Goal: Task Accomplishment & Management: Use online tool/utility

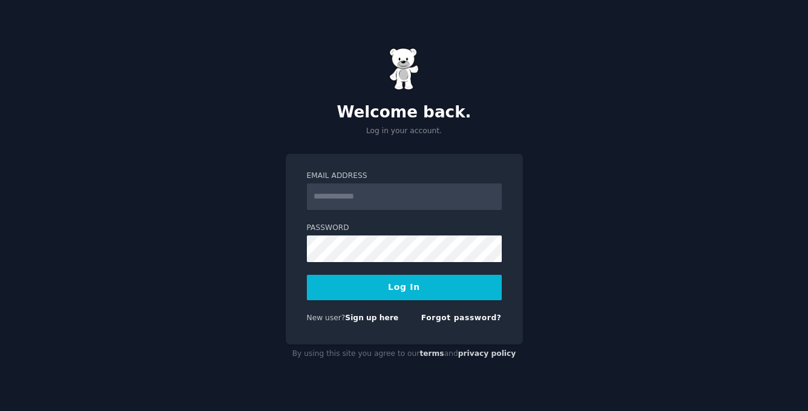
click at [378, 196] on input "Email Address" at bounding box center [404, 196] width 195 height 27
type input "**********"
click at [380, 268] on form "**********" at bounding box center [404, 249] width 195 height 157
click at [410, 288] on button "Log In" at bounding box center [404, 287] width 195 height 25
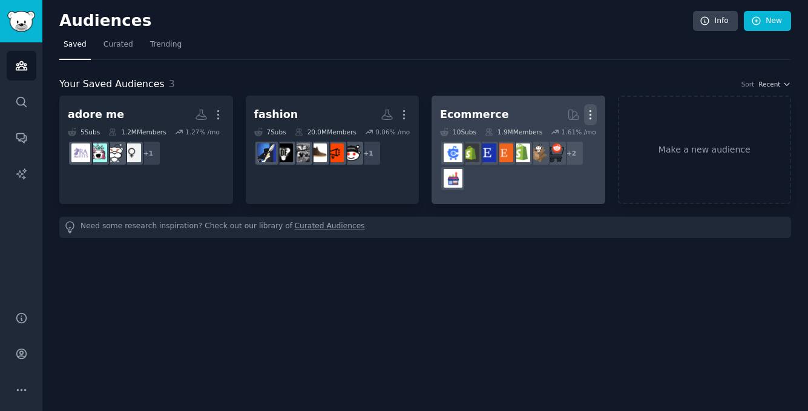
click at [590, 114] on icon "button" at bounding box center [590, 115] width 1 height 8
click at [559, 142] on p "Delete" at bounding box center [558, 140] width 28 height 13
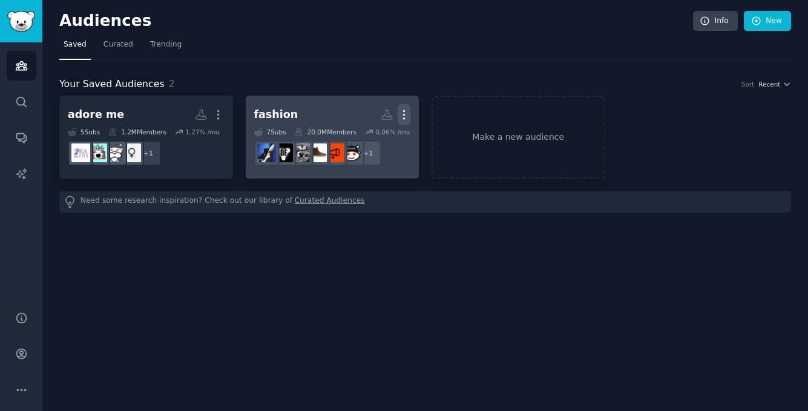
click at [404, 119] on icon "button" at bounding box center [404, 115] width 1 height 8
click at [367, 147] on div "Delete" at bounding box center [363, 140] width 58 height 25
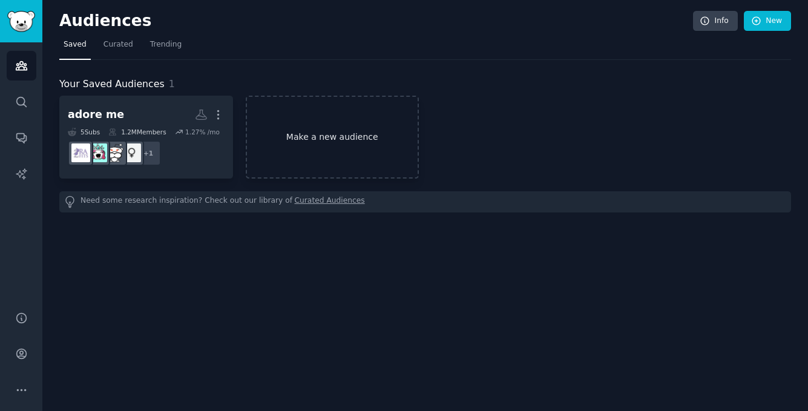
click at [351, 148] on link "Make a new audience" at bounding box center [333, 137] width 174 height 83
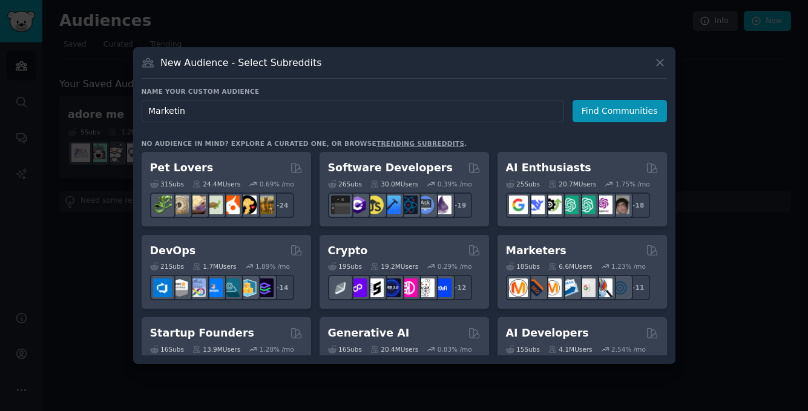
type input "Marketing"
click button "Find Communities" at bounding box center [620, 111] width 94 height 22
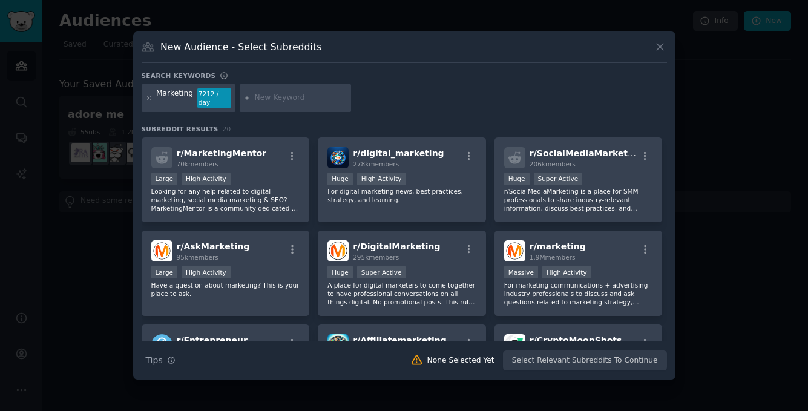
click at [304, 99] on input "text" at bounding box center [301, 98] width 92 height 11
click at [275, 181] on div ">= 80th percentile for submissions / day Large High Activity" at bounding box center [225, 180] width 149 height 15
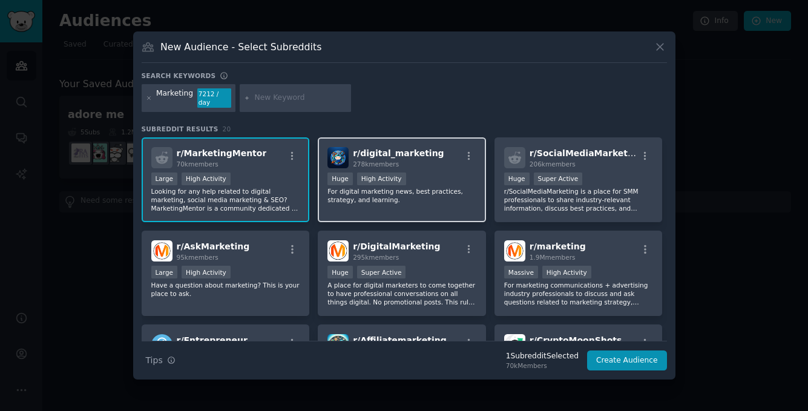
click at [436, 197] on p "For digital marketing news, best practices, strategy, and learning." at bounding box center [401, 195] width 149 height 17
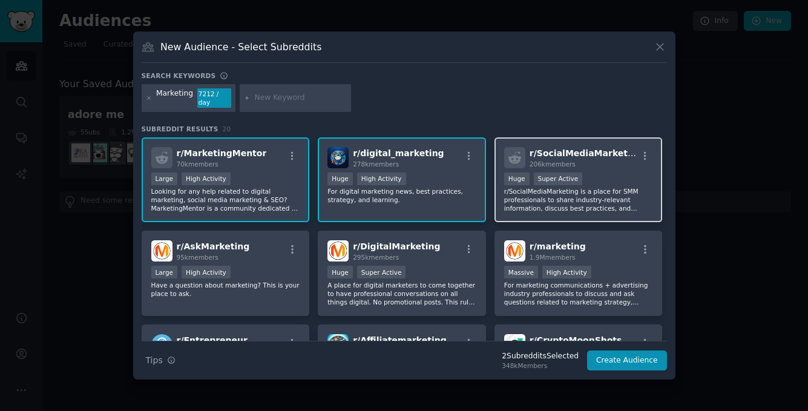
click at [580, 197] on p "r/SocialMediaMarketing is a place for SMM professionals to share industry-relev…" at bounding box center [578, 199] width 149 height 25
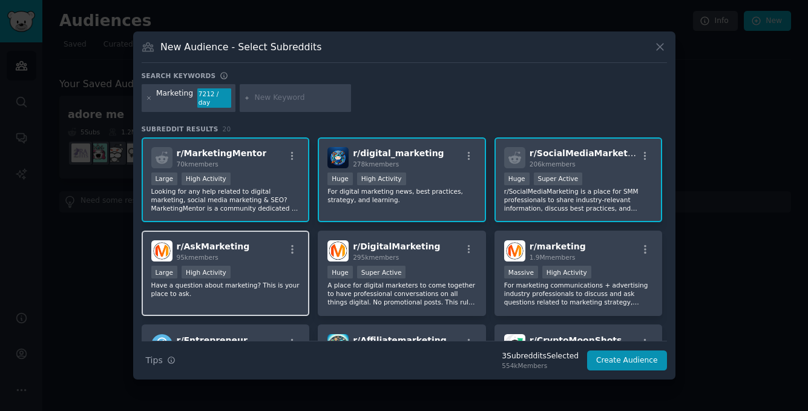
click at [263, 271] on div "Large High Activity" at bounding box center [225, 273] width 149 height 15
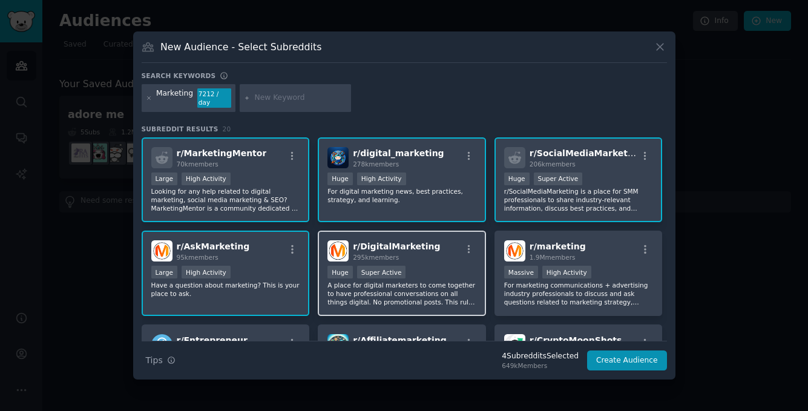
click at [432, 281] on p "A place for digital marketers to come together to have professional conversatio…" at bounding box center [401, 293] width 149 height 25
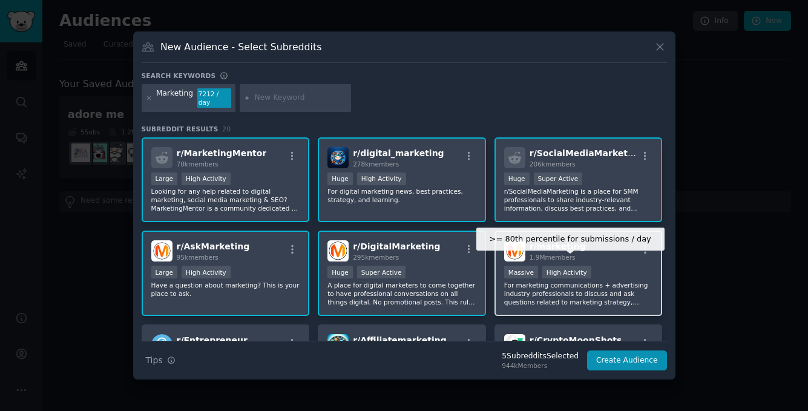
click at [580, 281] on p "For marketing communications + advertising industry professionals to discuss an…" at bounding box center [578, 293] width 149 height 25
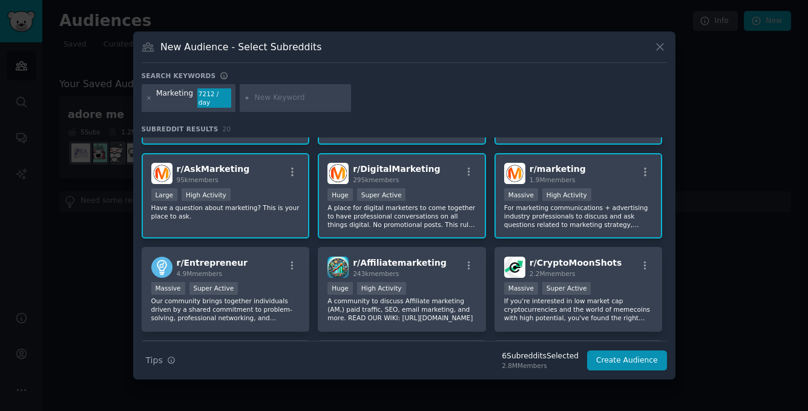
scroll to position [79, 0]
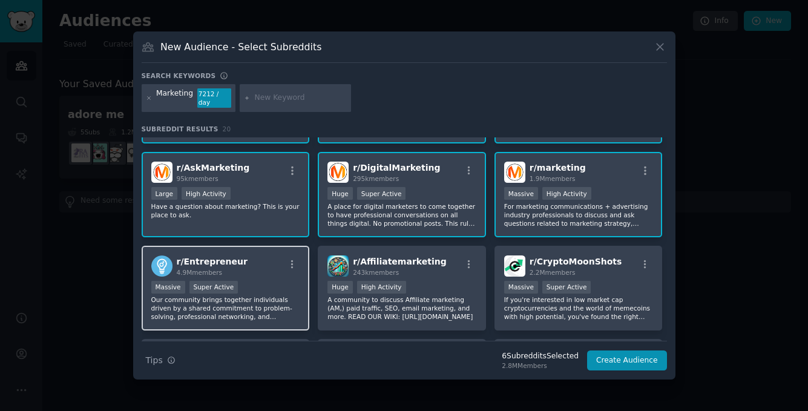
click at [270, 287] on div "Massive Super Active" at bounding box center [225, 288] width 149 height 15
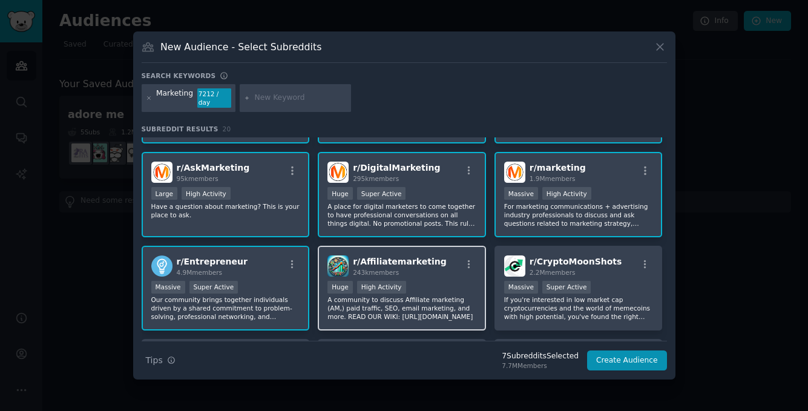
click at [400, 295] on p "A community to discuss Affiliate marketing (AM,) paid traffic, SEO, email marke…" at bounding box center [401, 307] width 149 height 25
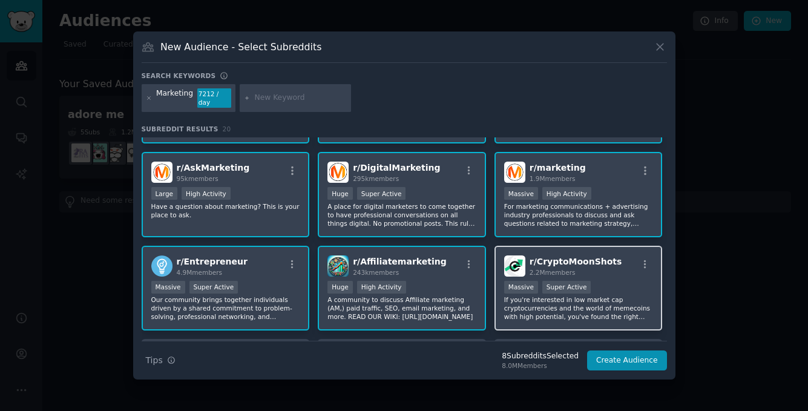
click at [570, 301] on p "If you're interested in low market cap cryptocurrencies and the world of memeco…" at bounding box center [578, 307] width 149 height 25
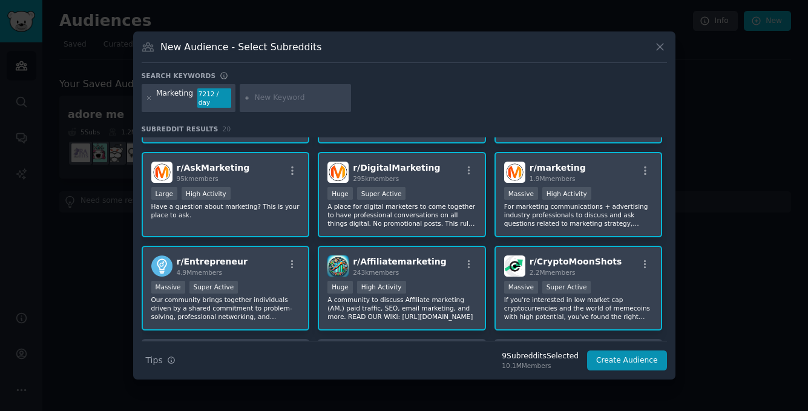
click at [565, 317] on div "r/ CryptoMoonShots 2.2M members 1,000,000+ members Massive Super Active If you'…" at bounding box center [579, 288] width 168 height 85
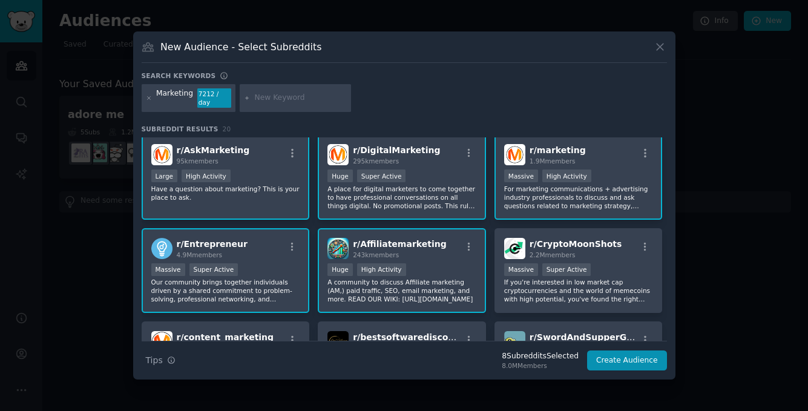
scroll to position [97, 0]
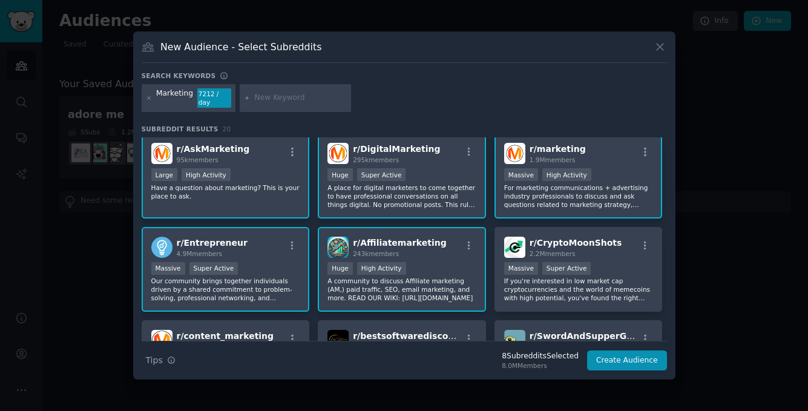
click at [432, 298] on div "r/ Affiliatemarketing 243k members >= 80th percentile for submissions / day Hug…" at bounding box center [402, 269] width 168 height 85
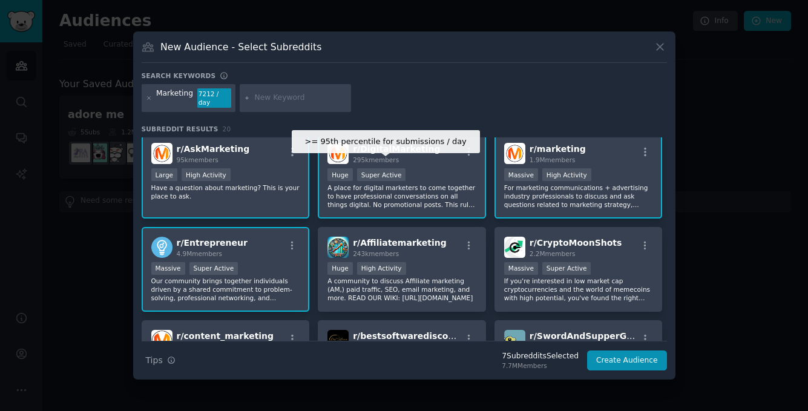
scroll to position [0, 0]
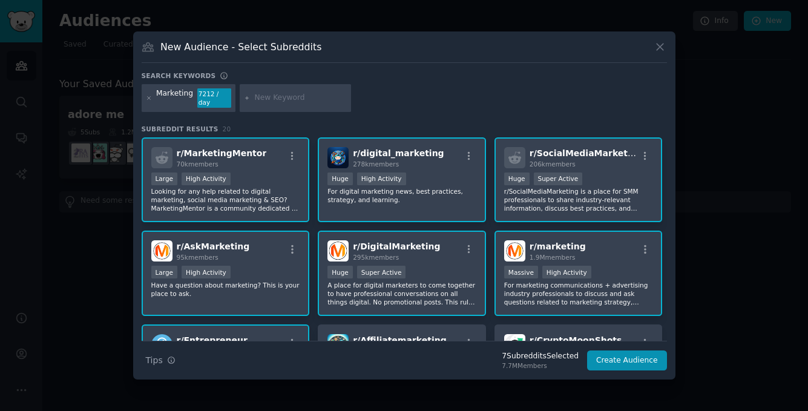
click at [290, 97] on input "text" at bounding box center [301, 98] width 92 height 11
type input "url shortener"
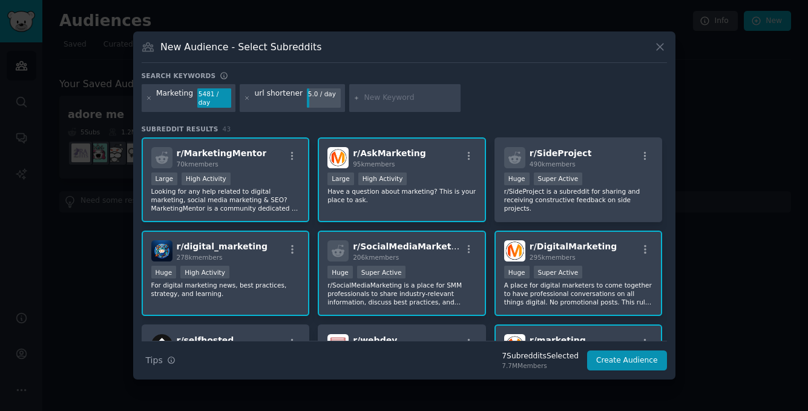
click at [564, 104] on div "Marketing 5481 / day url shortener 5.0 / day" at bounding box center [404, 100] width 525 height 32
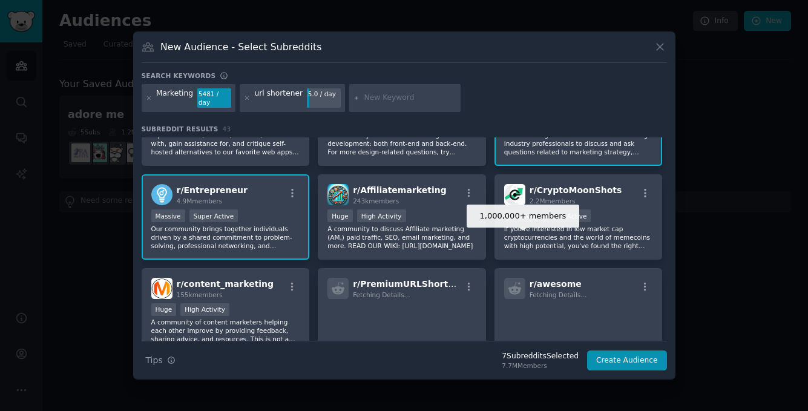
scroll to position [246, 0]
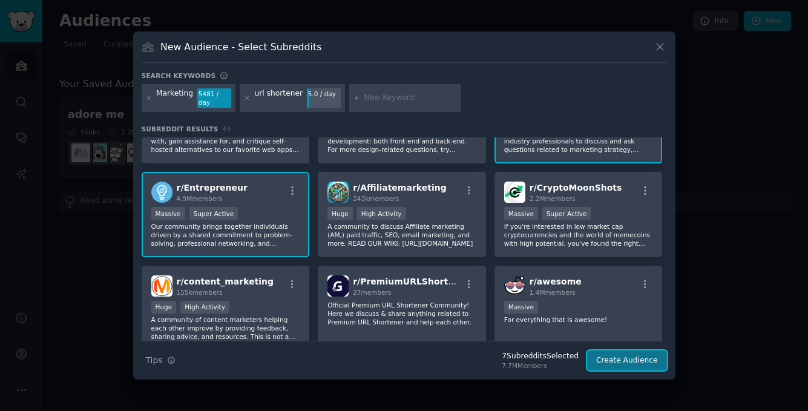
click at [625, 361] on button "Create Audience" at bounding box center [627, 360] width 80 height 21
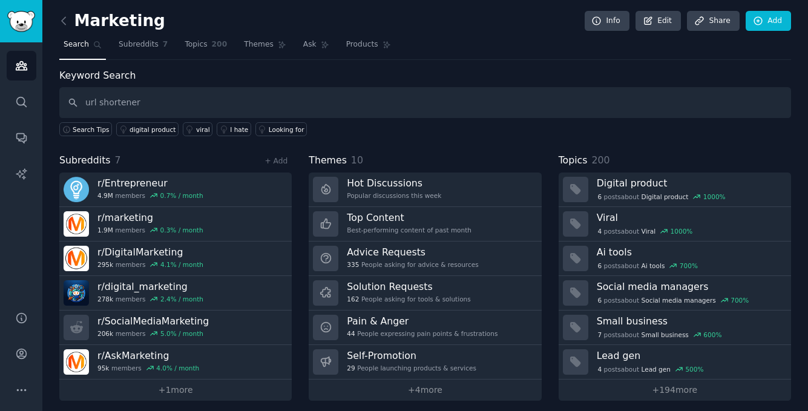
type input "url shortener"
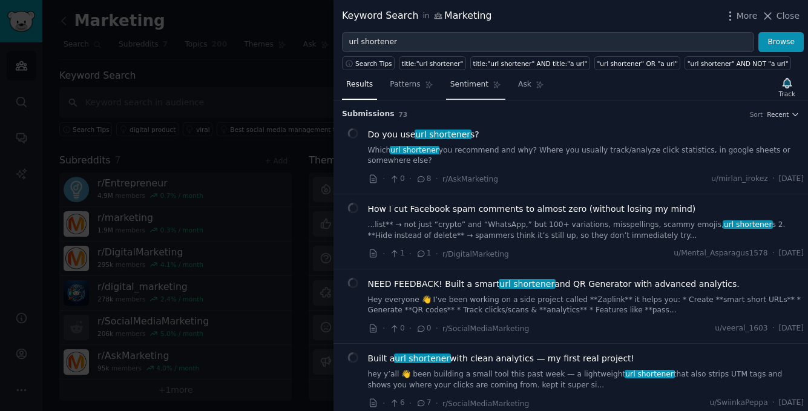
click at [472, 90] on span "Sentiment" at bounding box center [469, 84] width 38 height 11
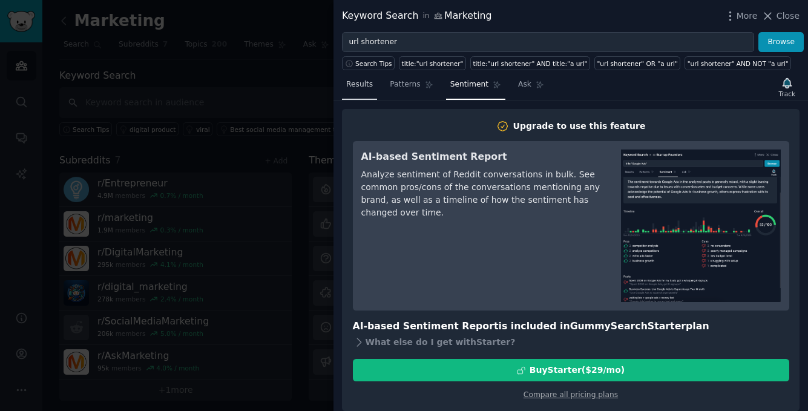
click at [363, 91] on link "Results" at bounding box center [359, 87] width 35 height 25
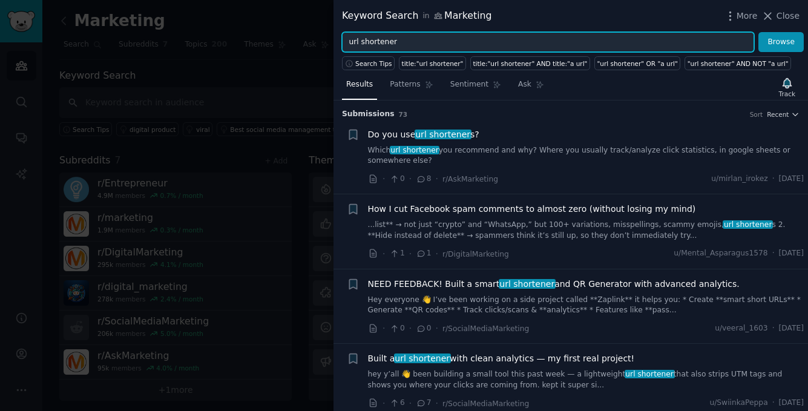
click at [376, 39] on input "url shortener" at bounding box center [548, 42] width 412 height 21
click at [758, 32] on button "Browse" at bounding box center [780, 42] width 45 height 21
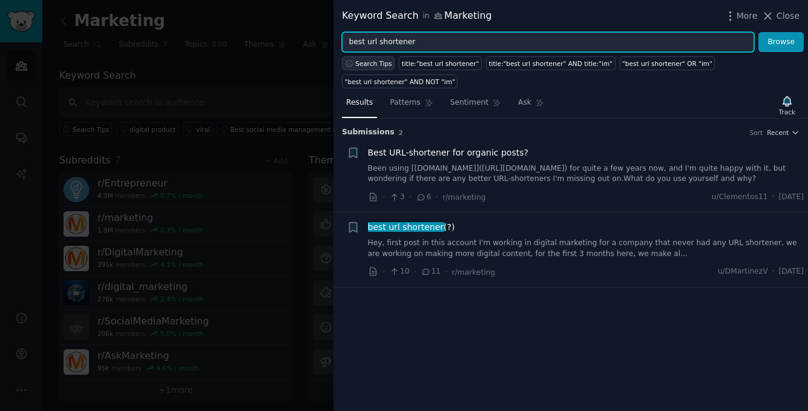
click at [384, 64] on span "Search Tips" at bounding box center [373, 63] width 37 height 8
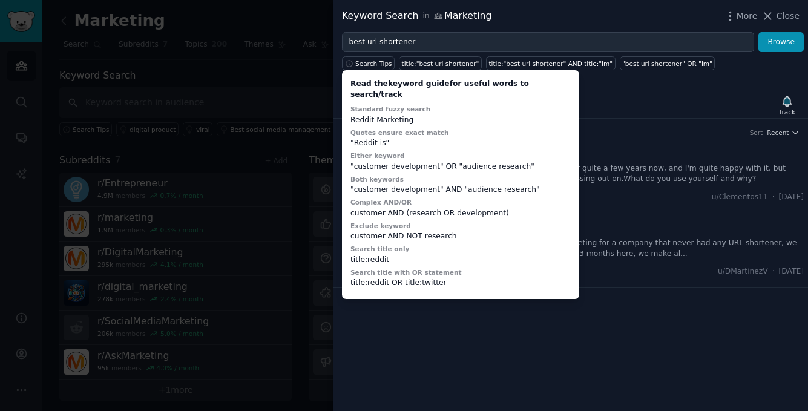
click at [595, 139] on li "+ Best URL-shortener for organic posts? Been using [[DOMAIN_NAME]]([URL][DOMAIN…" at bounding box center [571, 175] width 475 height 74
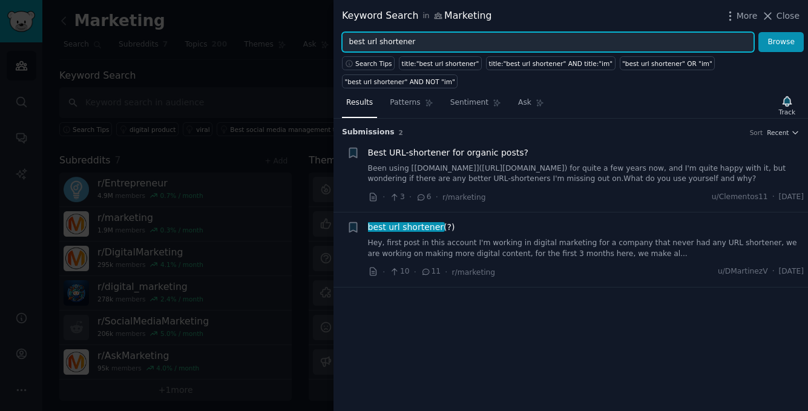
click at [357, 39] on input "best url shortener" at bounding box center [548, 42] width 412 height 21
type input "url shortener"
click at [758, 32] on button "Browse" at bounding box center [780, 42] width 45 height 21
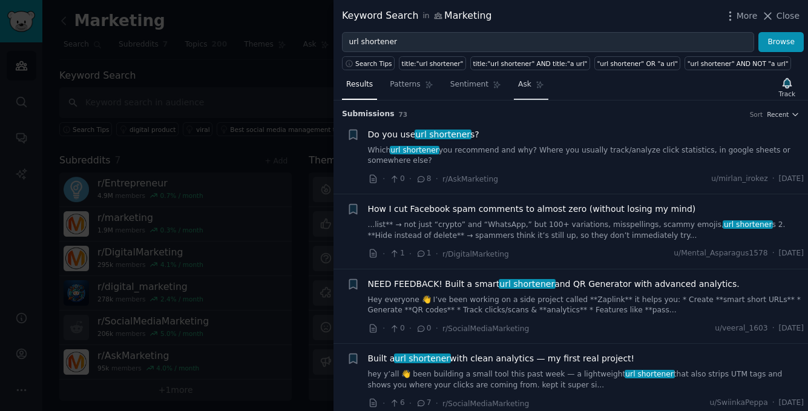
click at [536, 85] on icon at bounding box center [540, 85] width 8 height 8
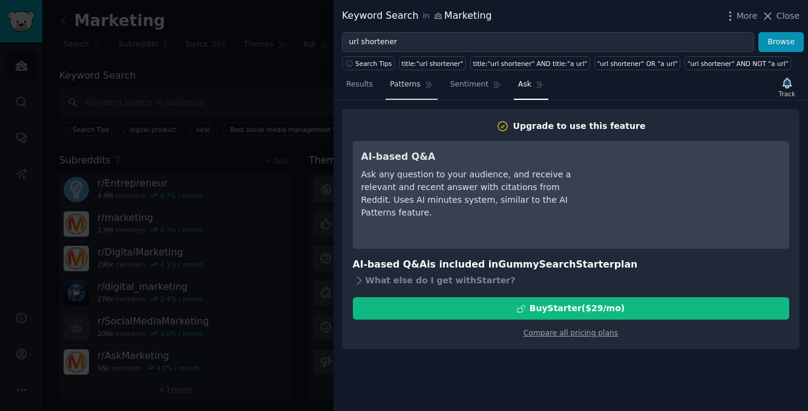
click at [407, 88] on span "Patterns" at bounding box center [405, 84] width 30 height 11
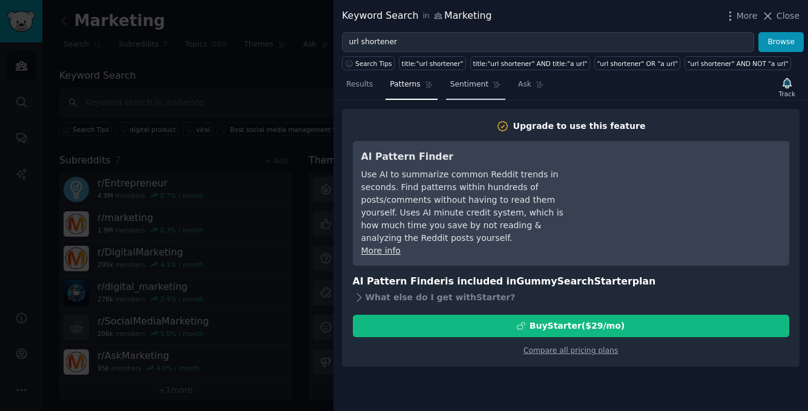
click at [470, 93] on link "Sentiment" at bounding box center [475, 87] width 59 height 25
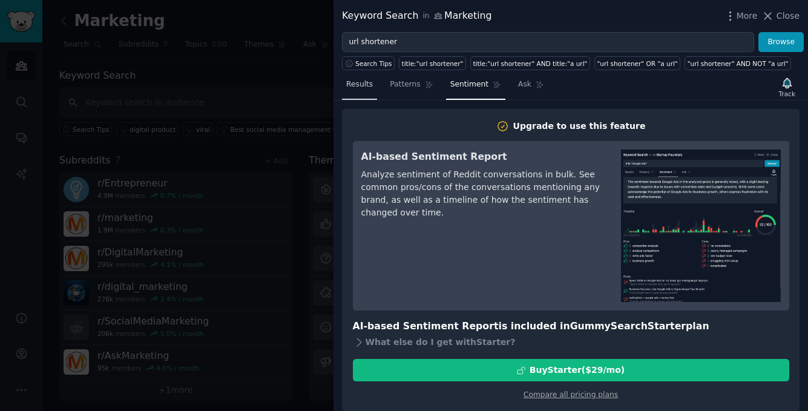
click at [358, 93] on link "Results" at bounding box center [359, 87] width 35 height 25
click at [365, 85] on span "Results" at bounding box center [359, 84] width 27 height 11
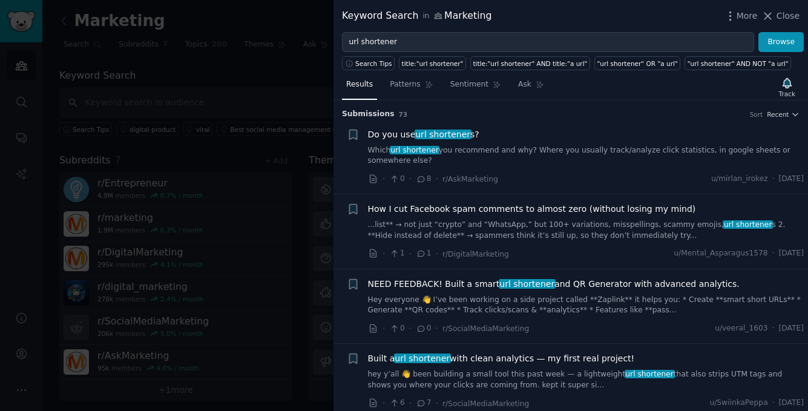
click at [511, 154] on link "Which url shortener you recommend and why? Where you usually track/analyze clic…" at bounding box center [586, 155] width 436 height 21
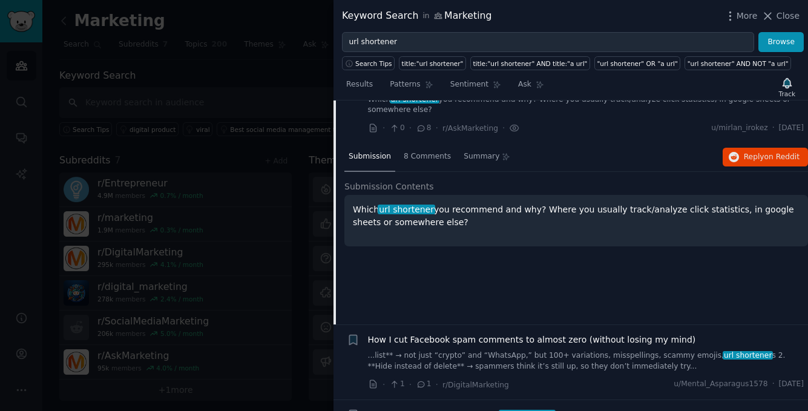
scroll to position [32, 0]
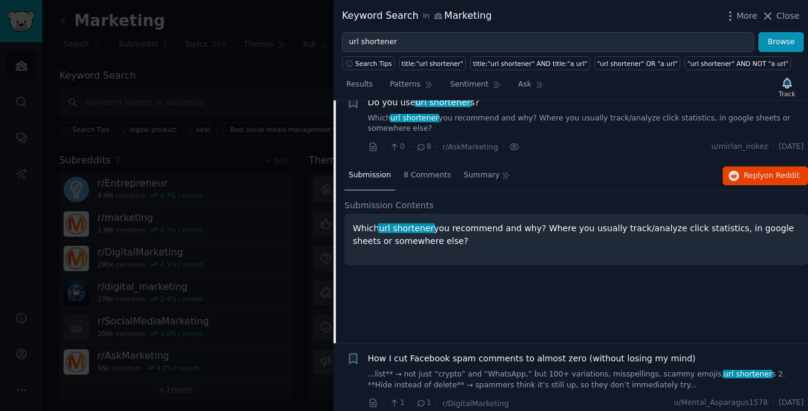
click at [574, 105] on div "Do you use url shortener s?" at bounding box center [586, 102] width 436 height 13
click at [560, 131] on link "Which url shortener you recommend and why? Where you usually track/analyze clic…" at bounding box center [586, 123] width 436 height 21
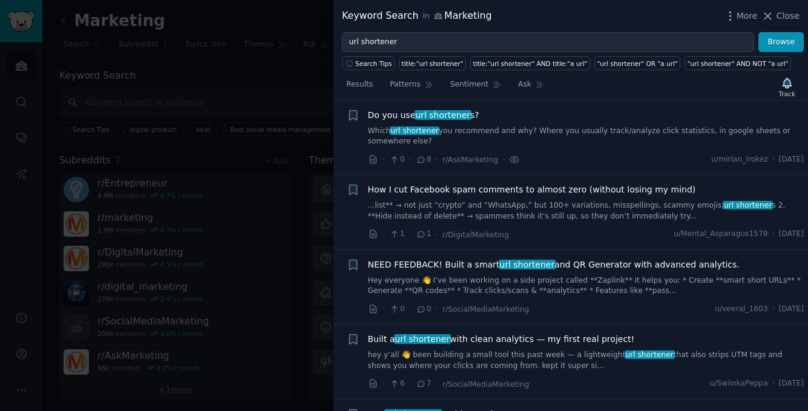
scroll to position [19, 0]
click at [500, 140] on link "Which url shortener you recommend and why? Where you usually track/analyze clic…" at bounding box center [586, 137] width 436 height 21
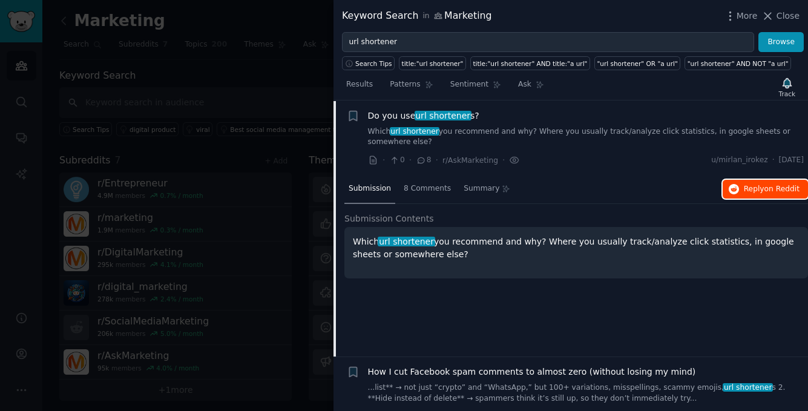
click at [775, 188] on span "on Reddit" at bounding box center [782, 189] width 35 height 8
